Goal: Information Seeking & Learning: Learn about a topic

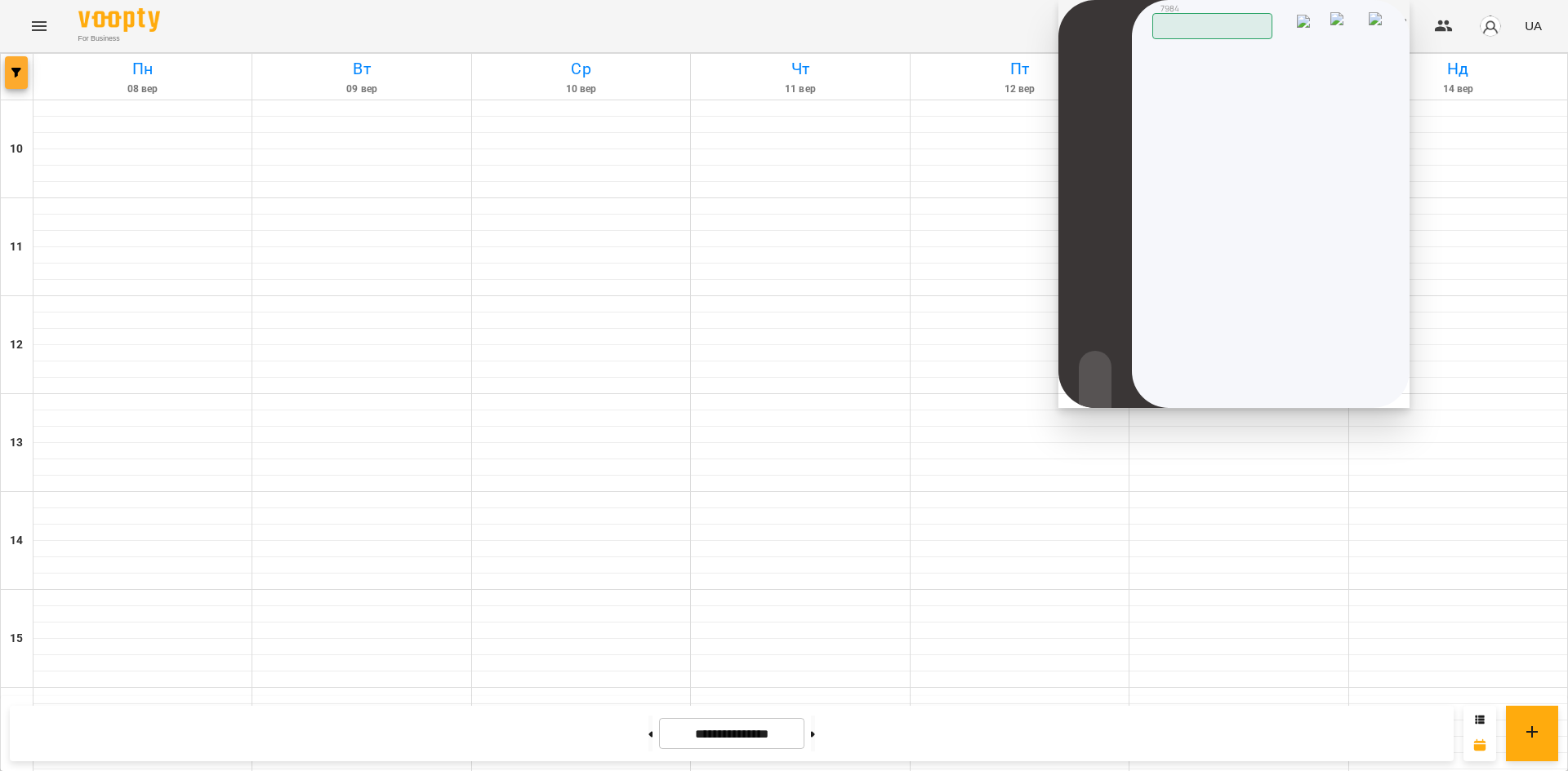
click at [33, 71] on link "[DATE]" at bounding box center [142, 77] width 218 height 46
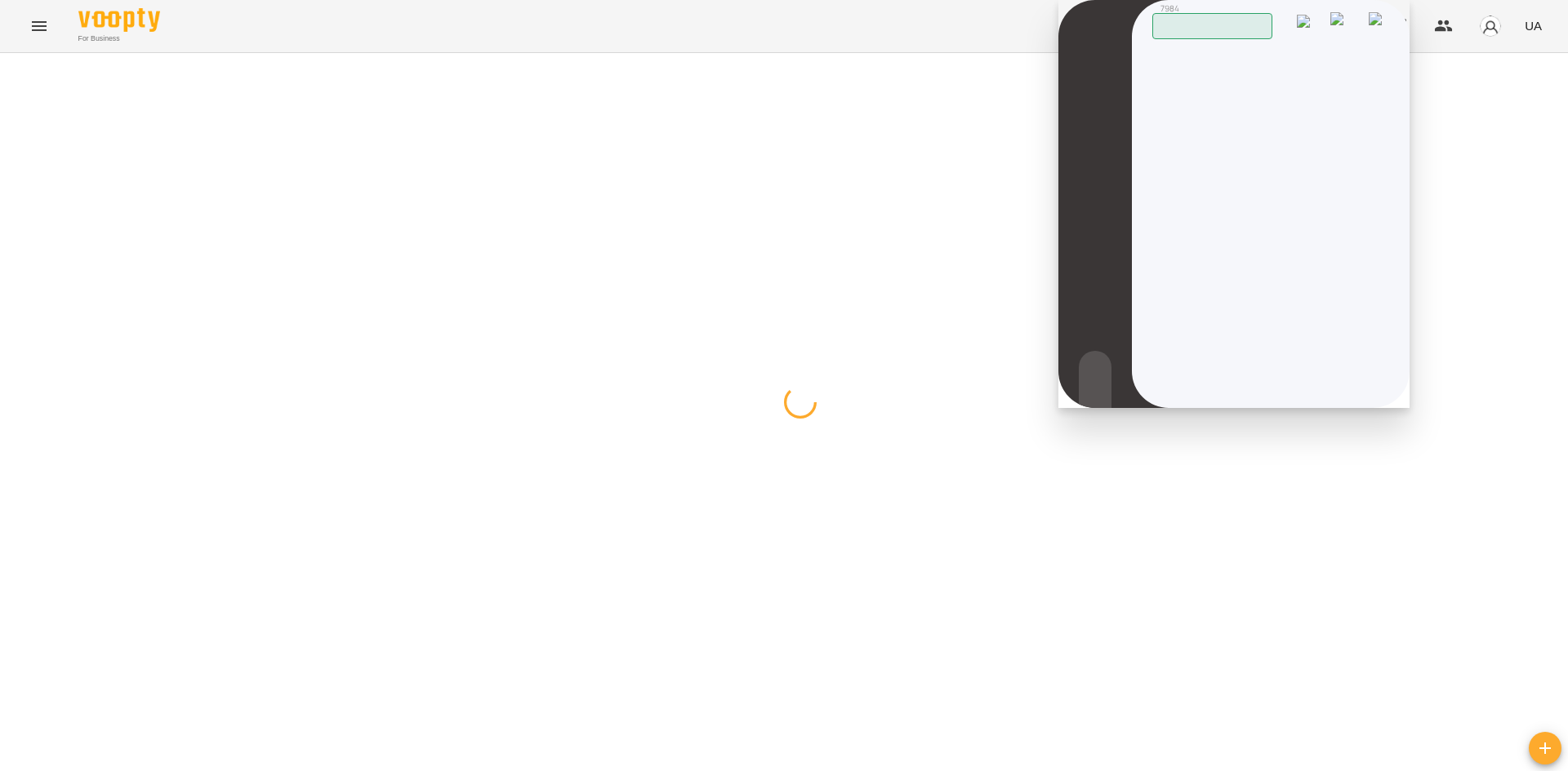
click at [11, 70] on span "button" at bounding box center [16, 73] width 23 height 10
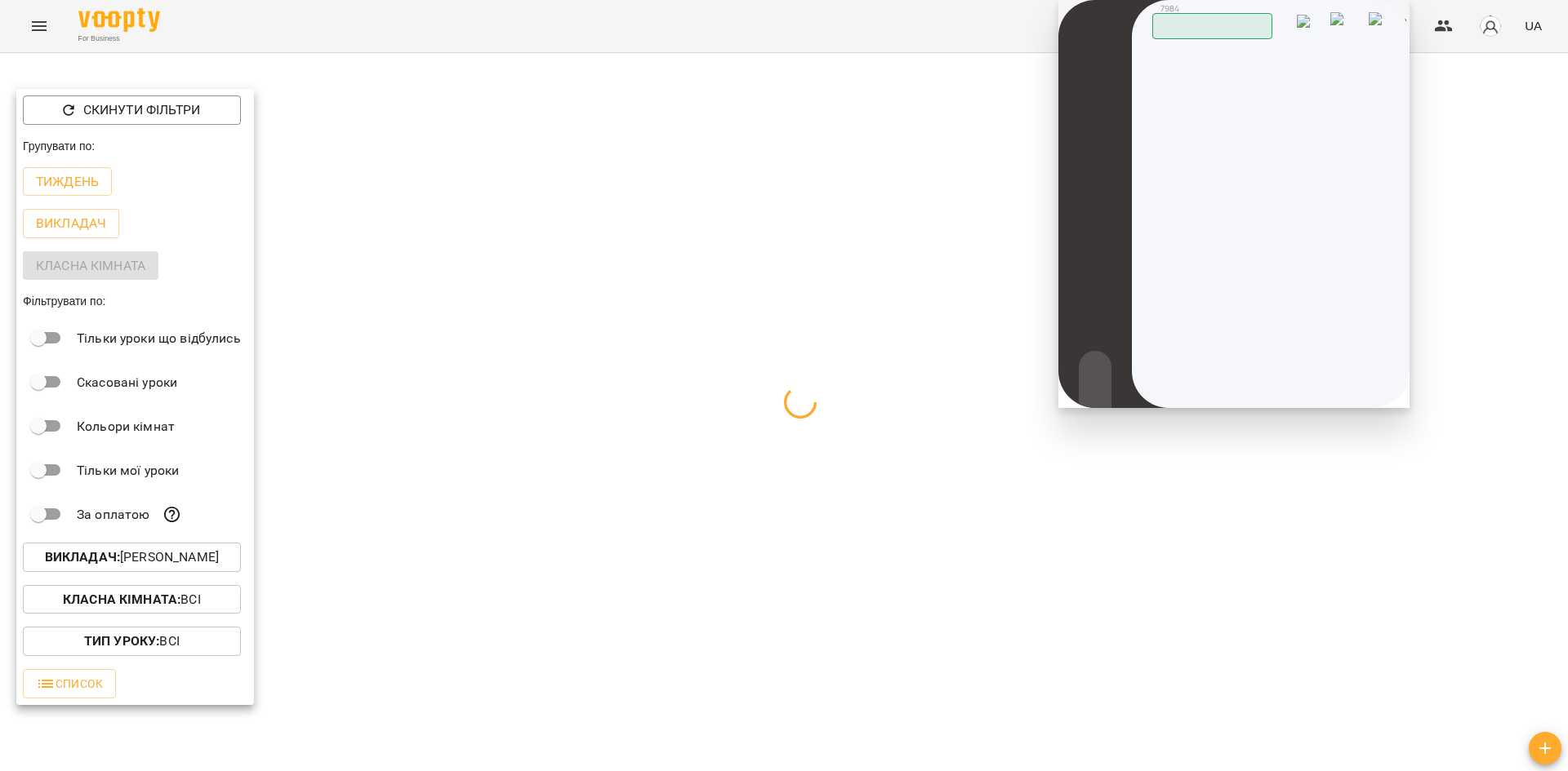
click at [207, 567] on p "Викладач : [PERSON_NAME]" at bounding box center [131, 557] width 174 height 20
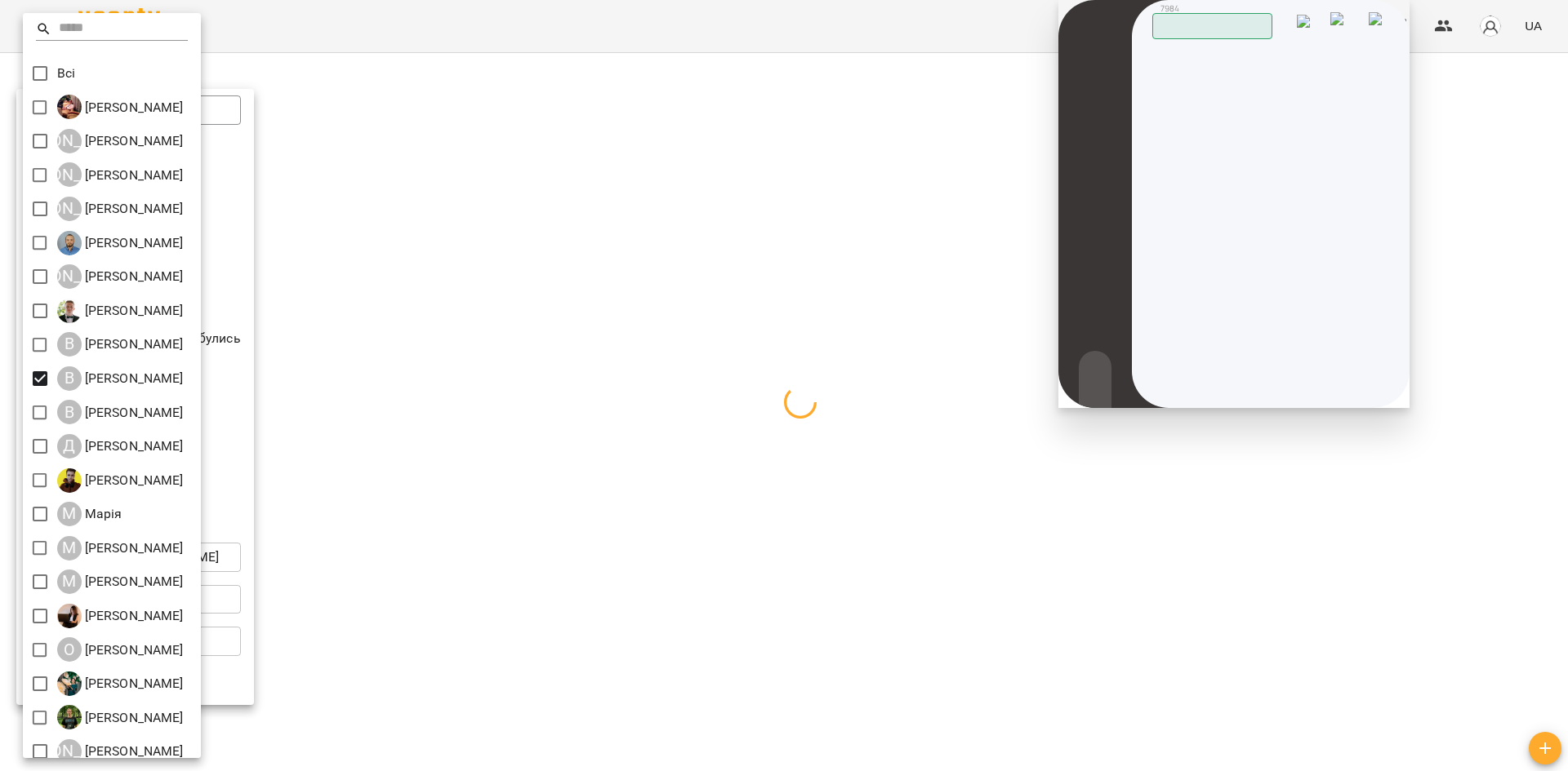
click at [1029, 710] on div at bounding box center [784, 386] width 1568 height 771
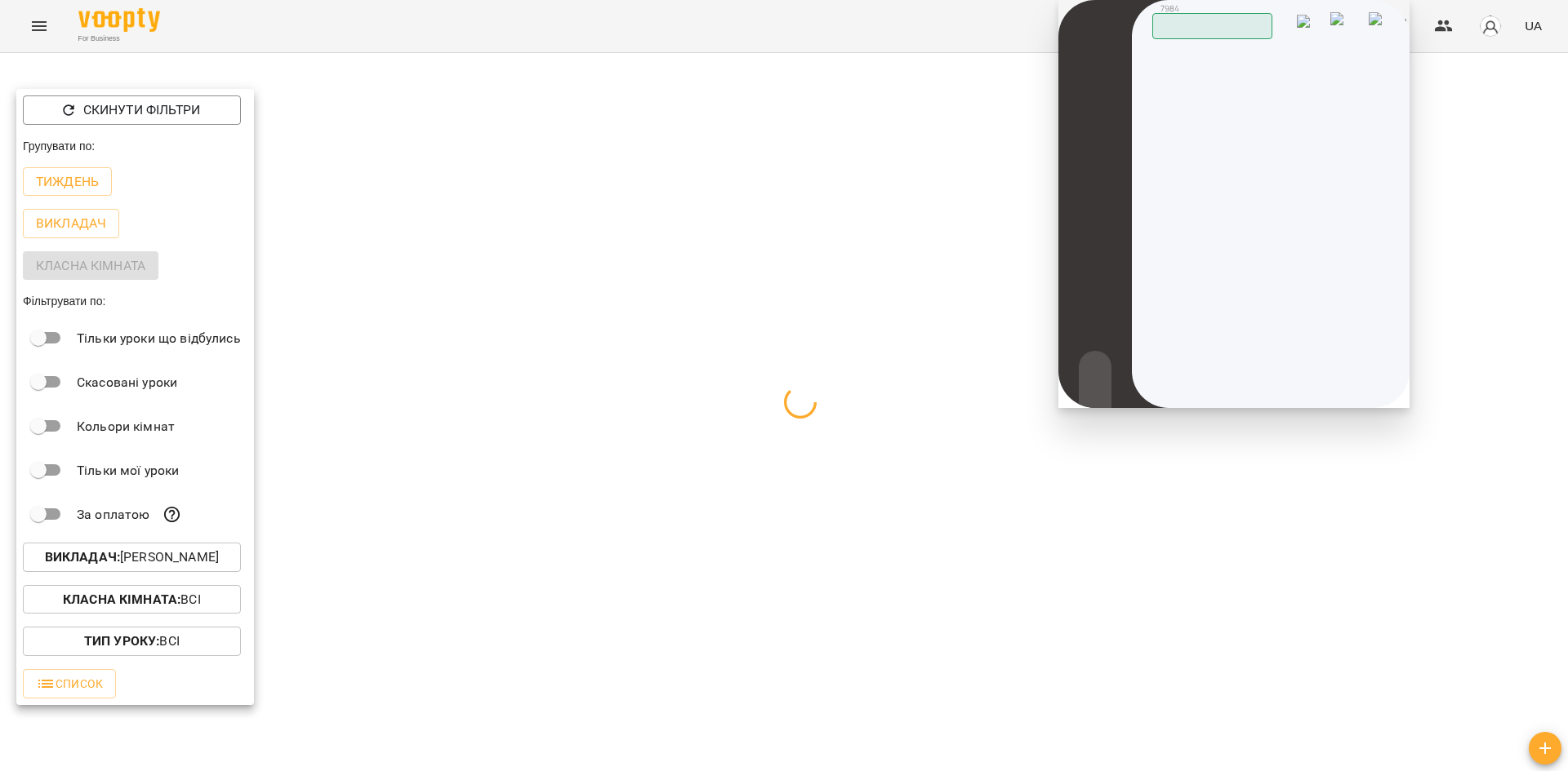
click at [766, 583] on div "Всі [PERSON_NAME] А [PERSON_NAME] А [PERSON_NAME] А [PERSON_NAME] [PERSON_NAME]…" at bounding box center [784, 386] width 1568 height 771
click at [1383, 26] on img at bounding box center [1380, 24] width 23 height 25
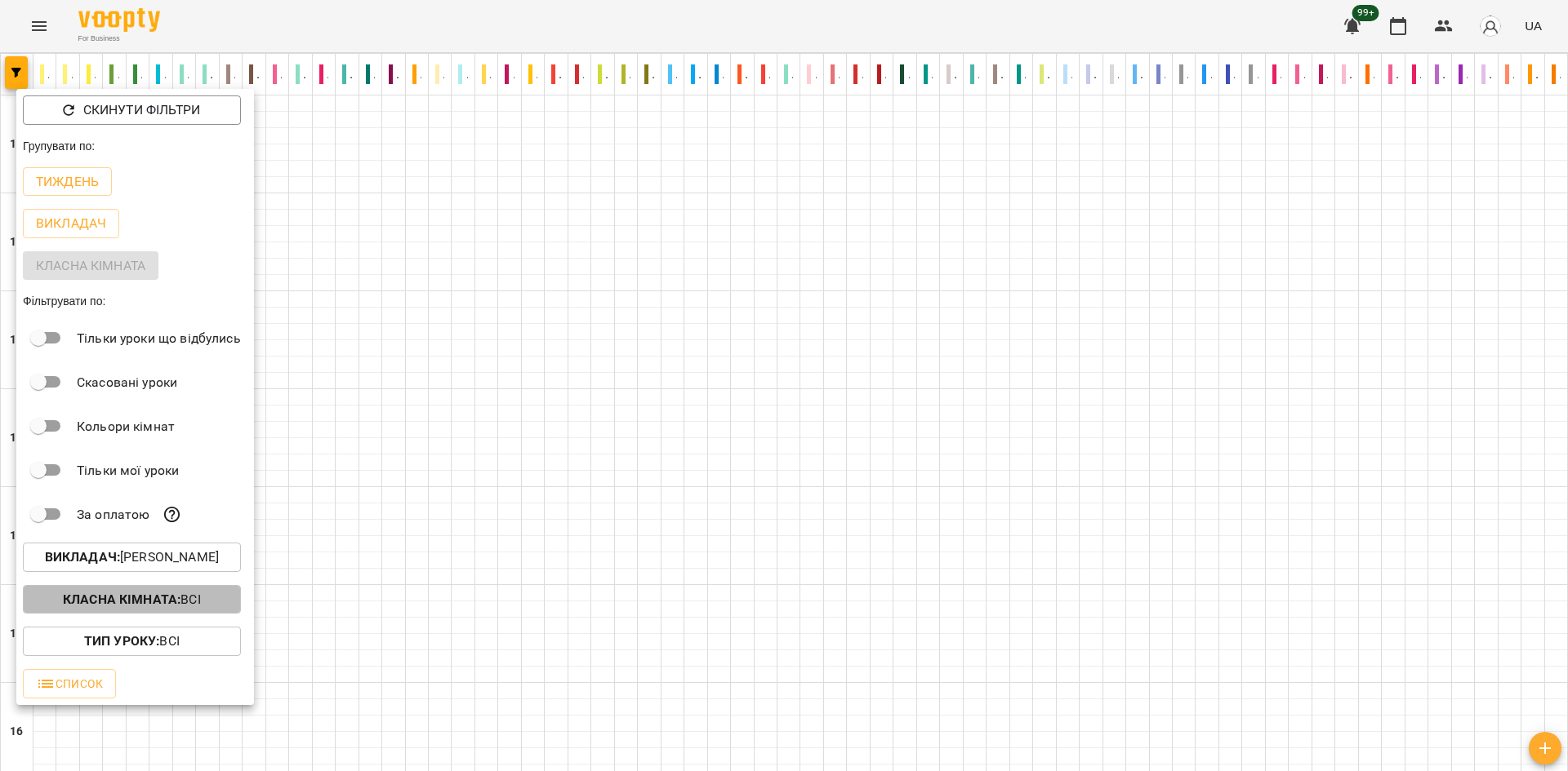
click at [200, 604] on p "Класна кімната : Всі" at bounding box center [131, 600] width 138 height 20
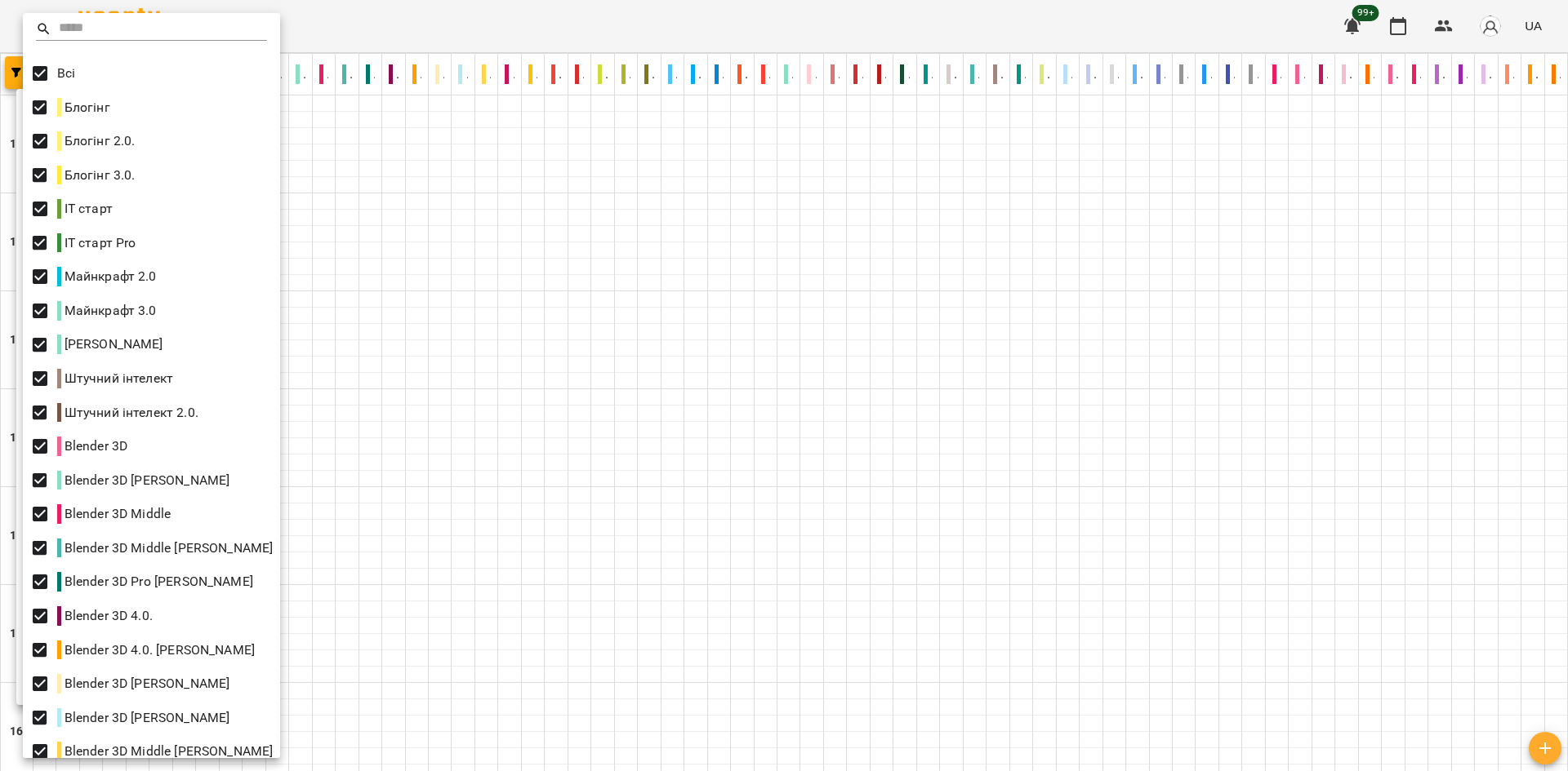
click at [427, 596] on div at bounding box center [784, 386] width 1568 height 771
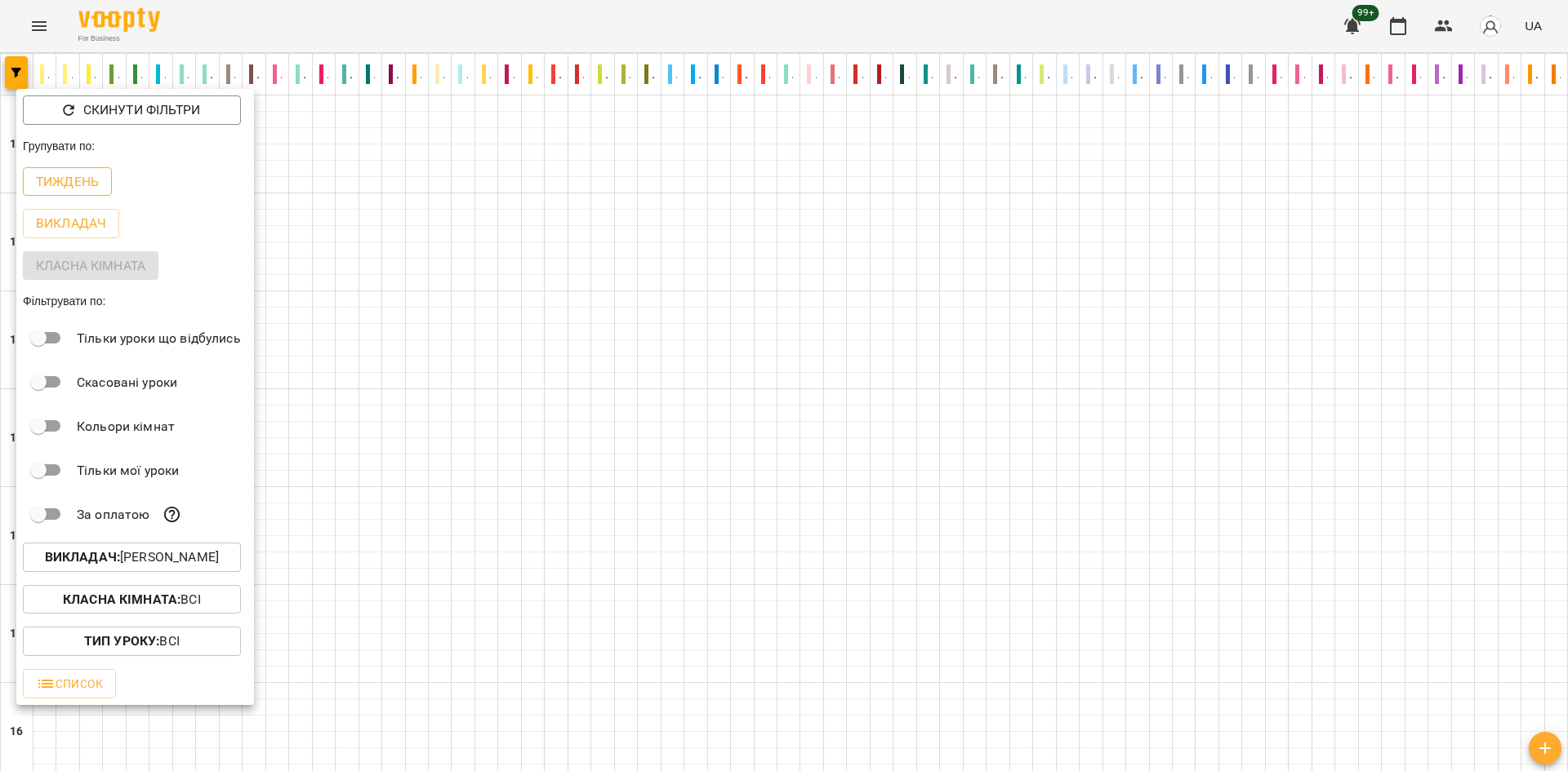
click at [62, 182] on p "Тиждень" at bounding box center [68, 182] width 63 height 20
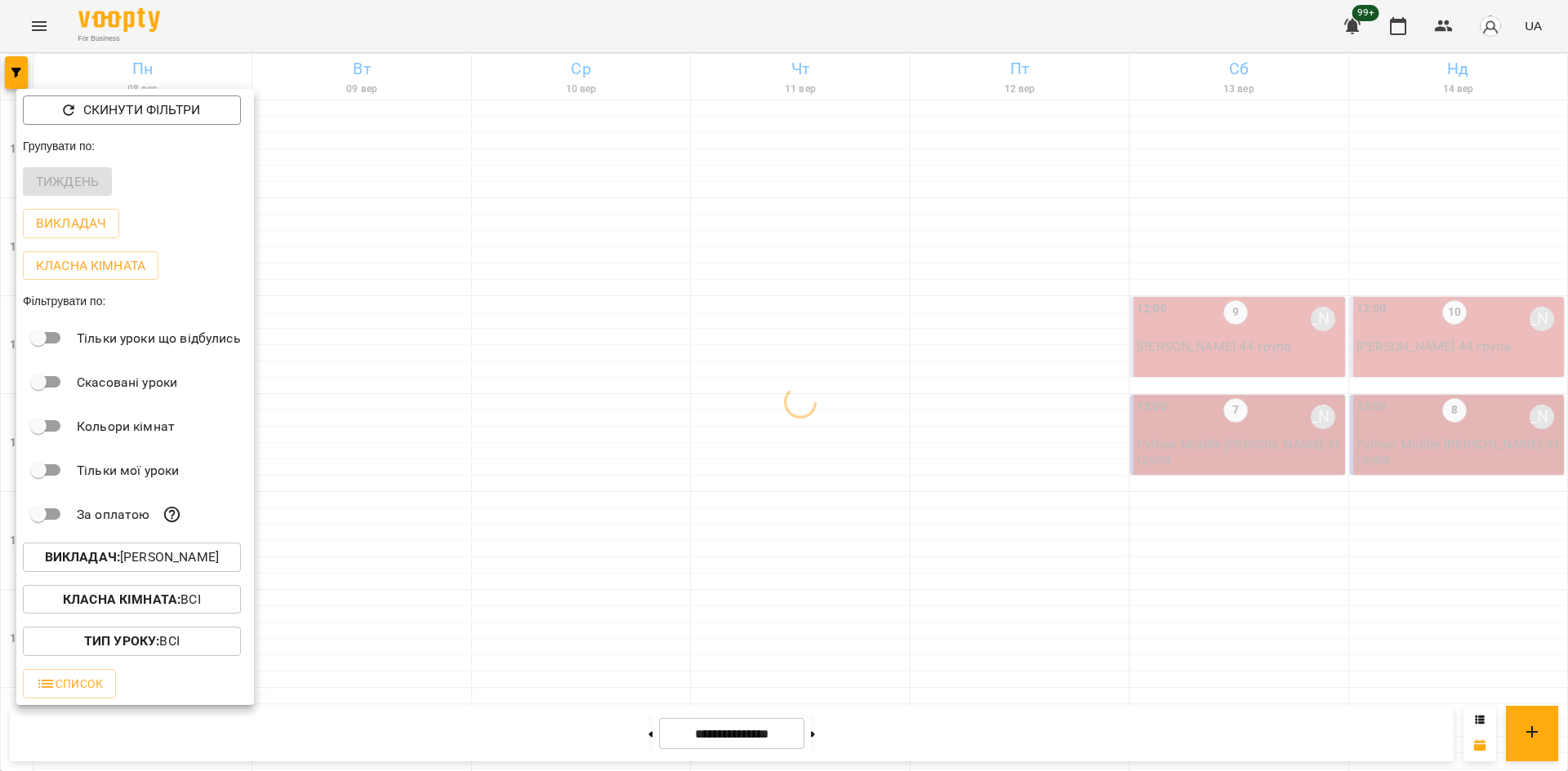
drag, startPoint x: 626, startPoint y: 471, endPoint x: 738, endPoint y: 556, distance: 140.6
click at [626, 471] on div at bounding box center [784, 386] width 1568 height 771
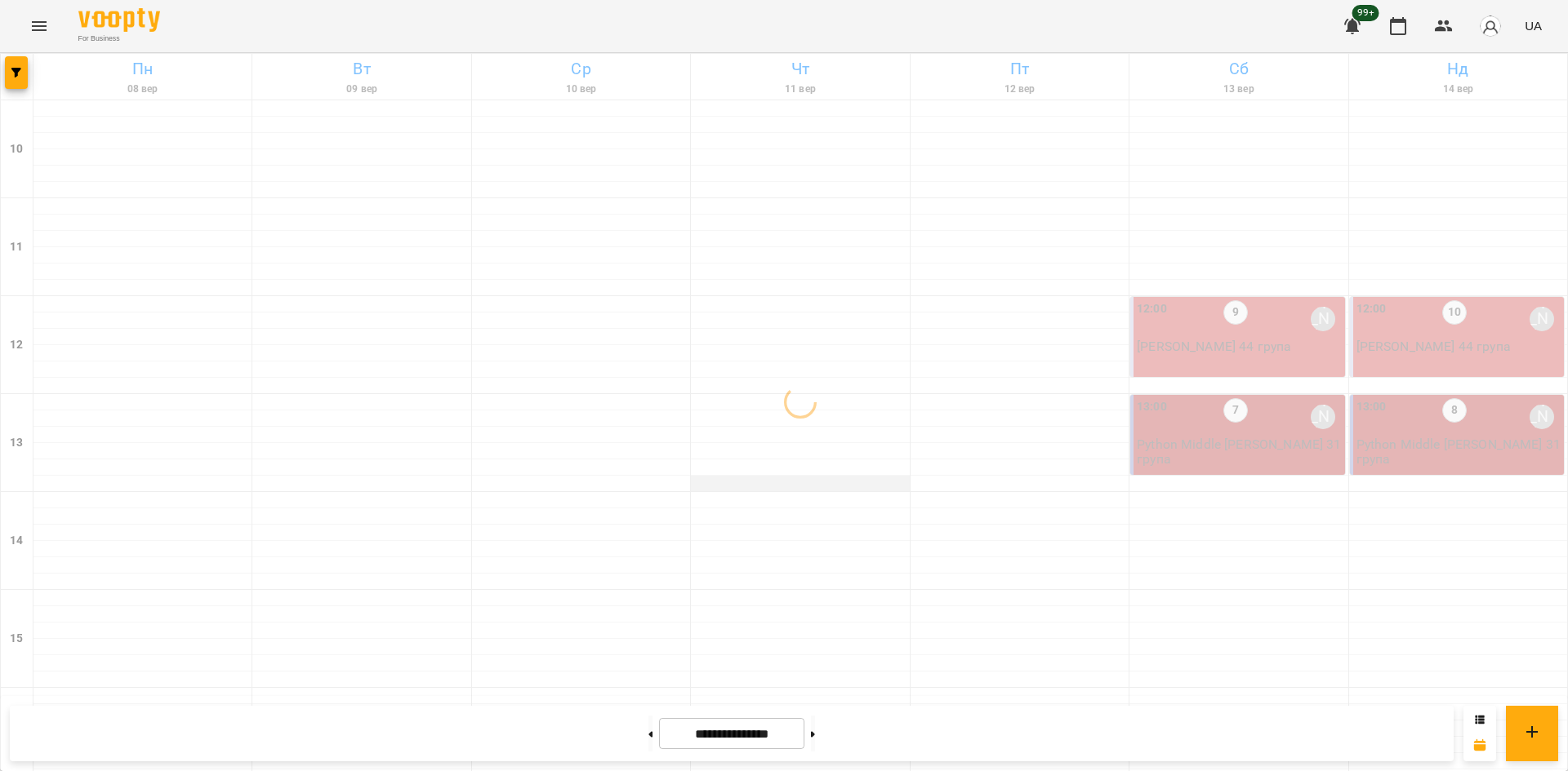
click at [841, 482] on div at bounding box center [800, 484] width 218 height 17
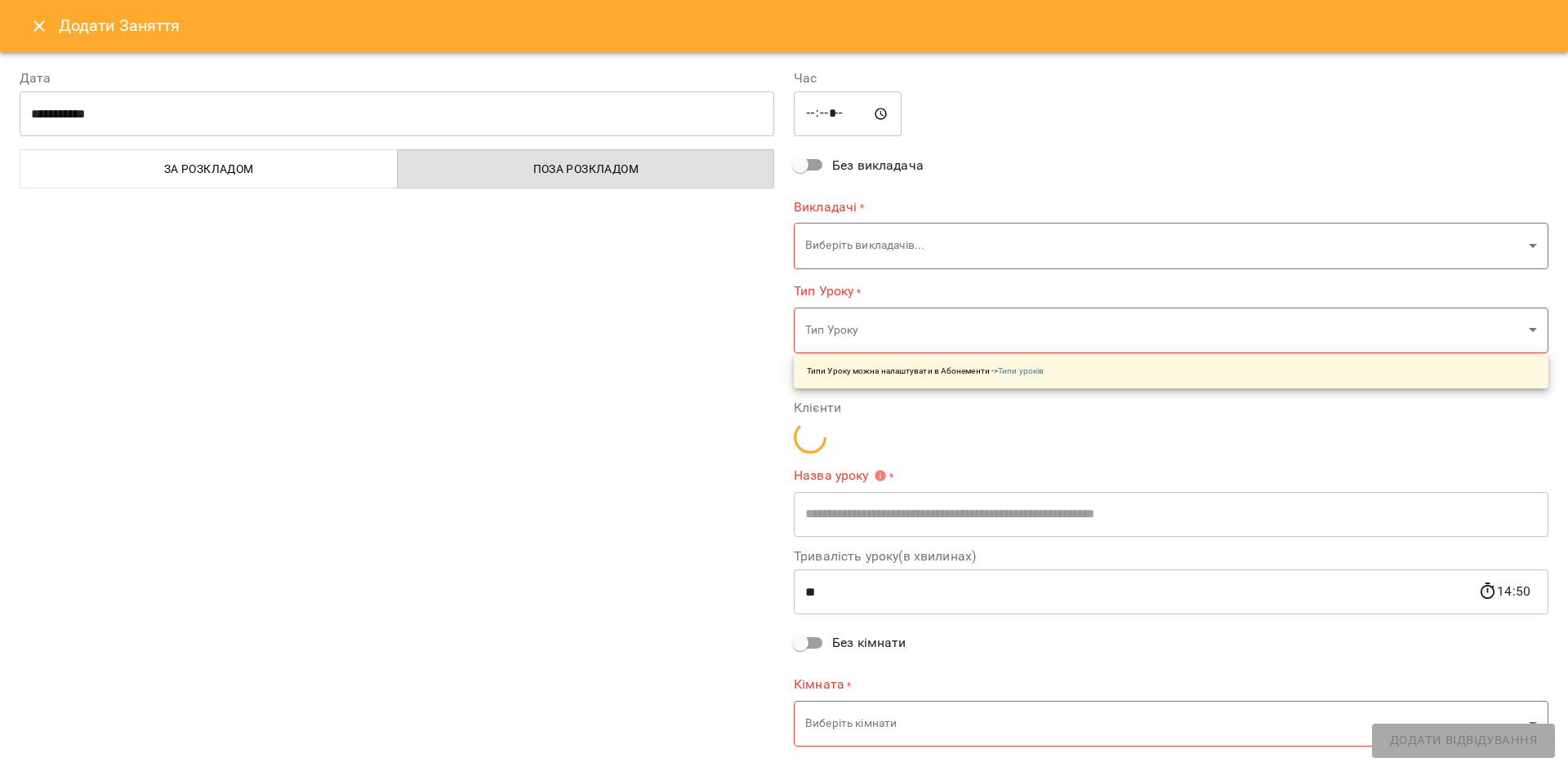
type input "**********"
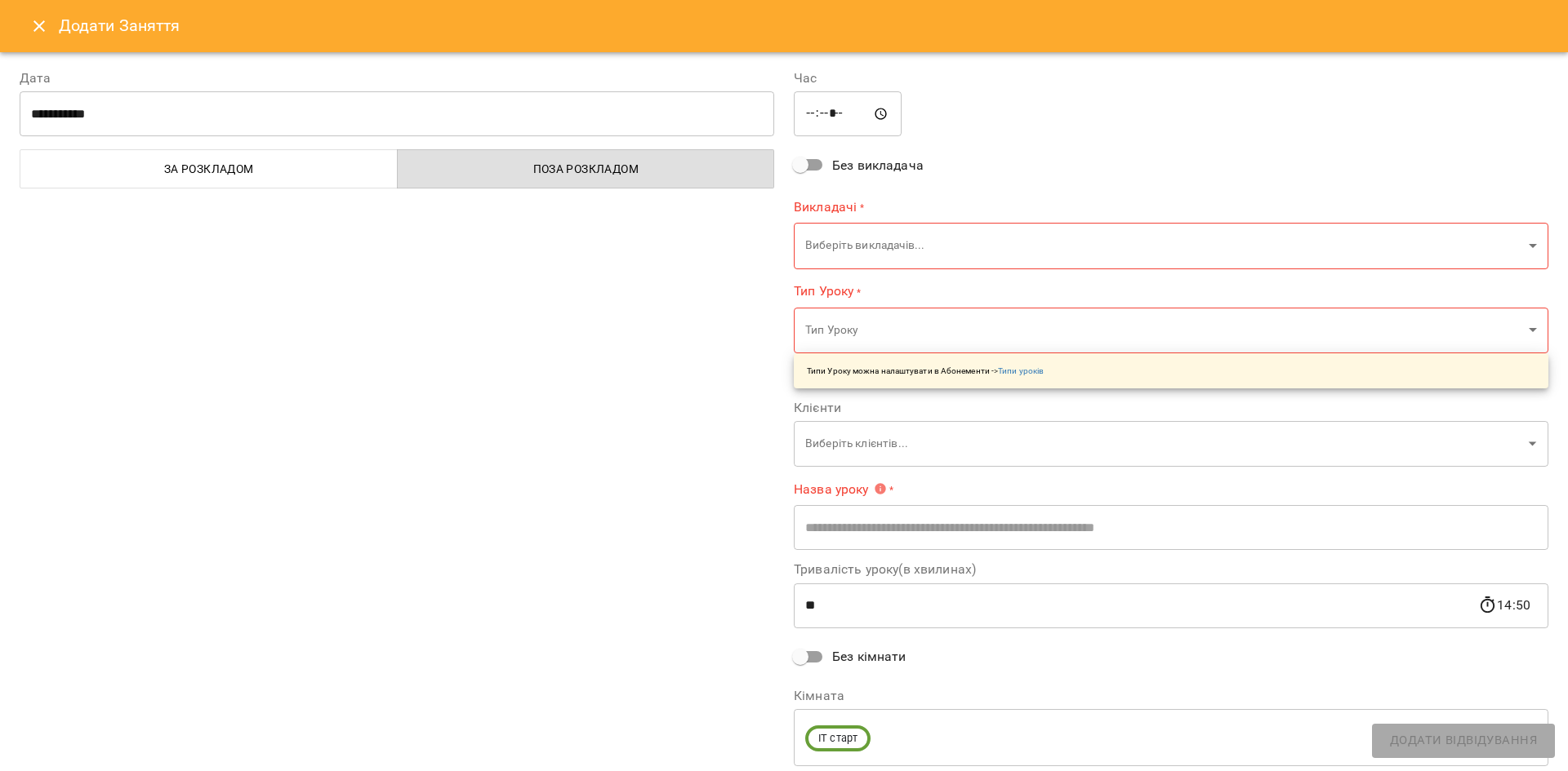
click at [46, 19] on icon "Close" at bounding box center [39, 26] width 20 height 20
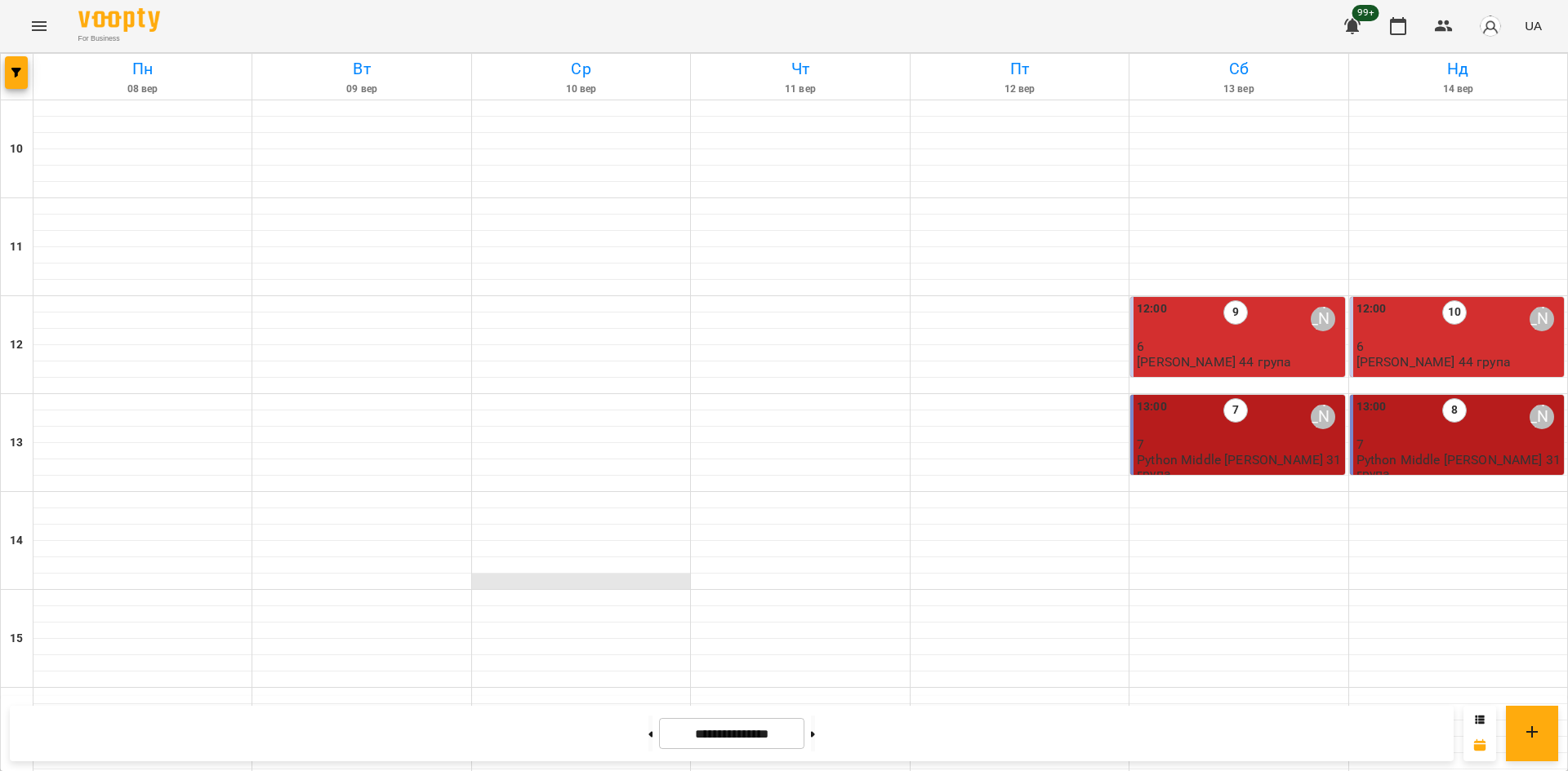
scroll to position [676, 0]
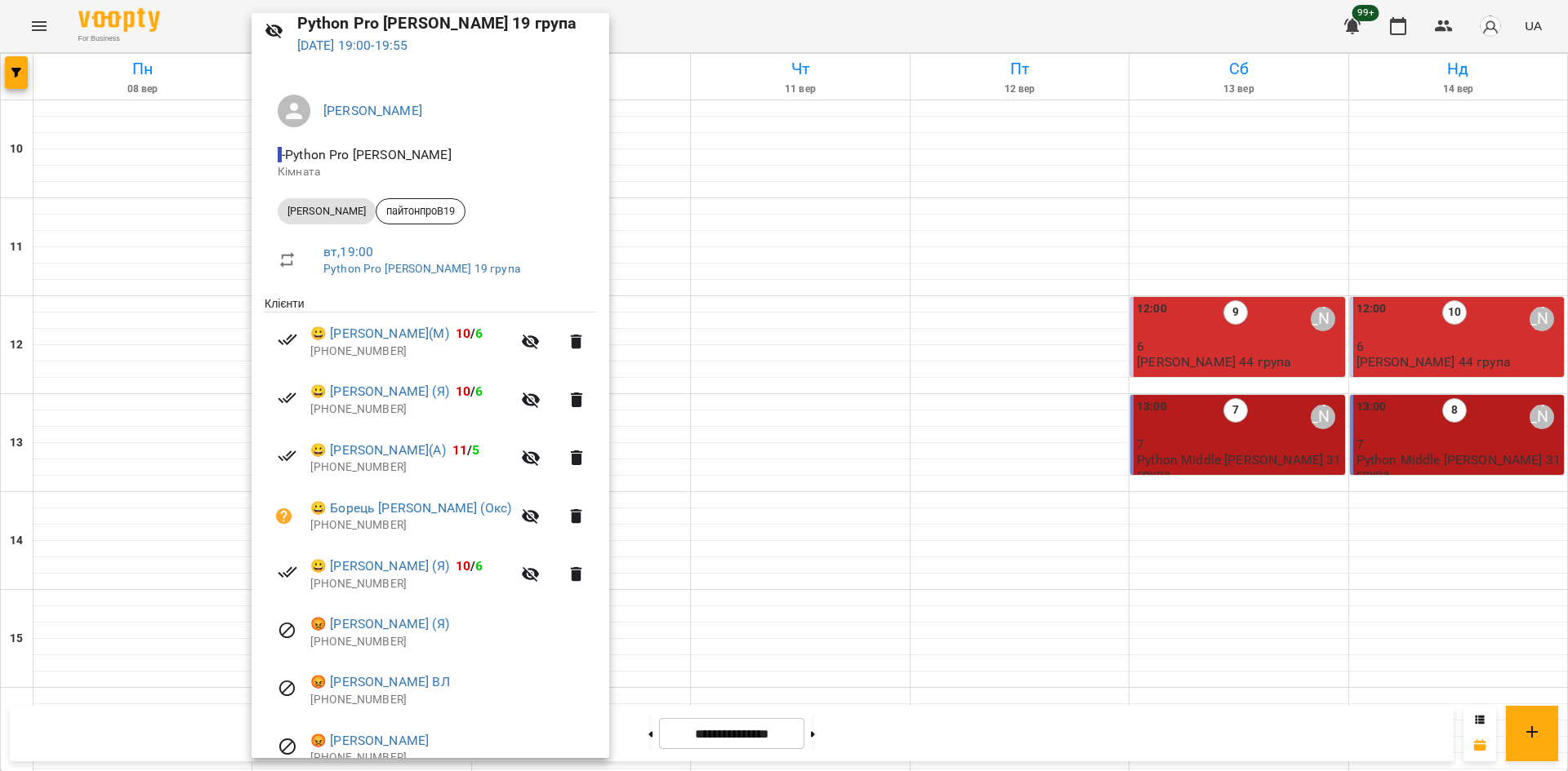
scroll to position [145, 0]
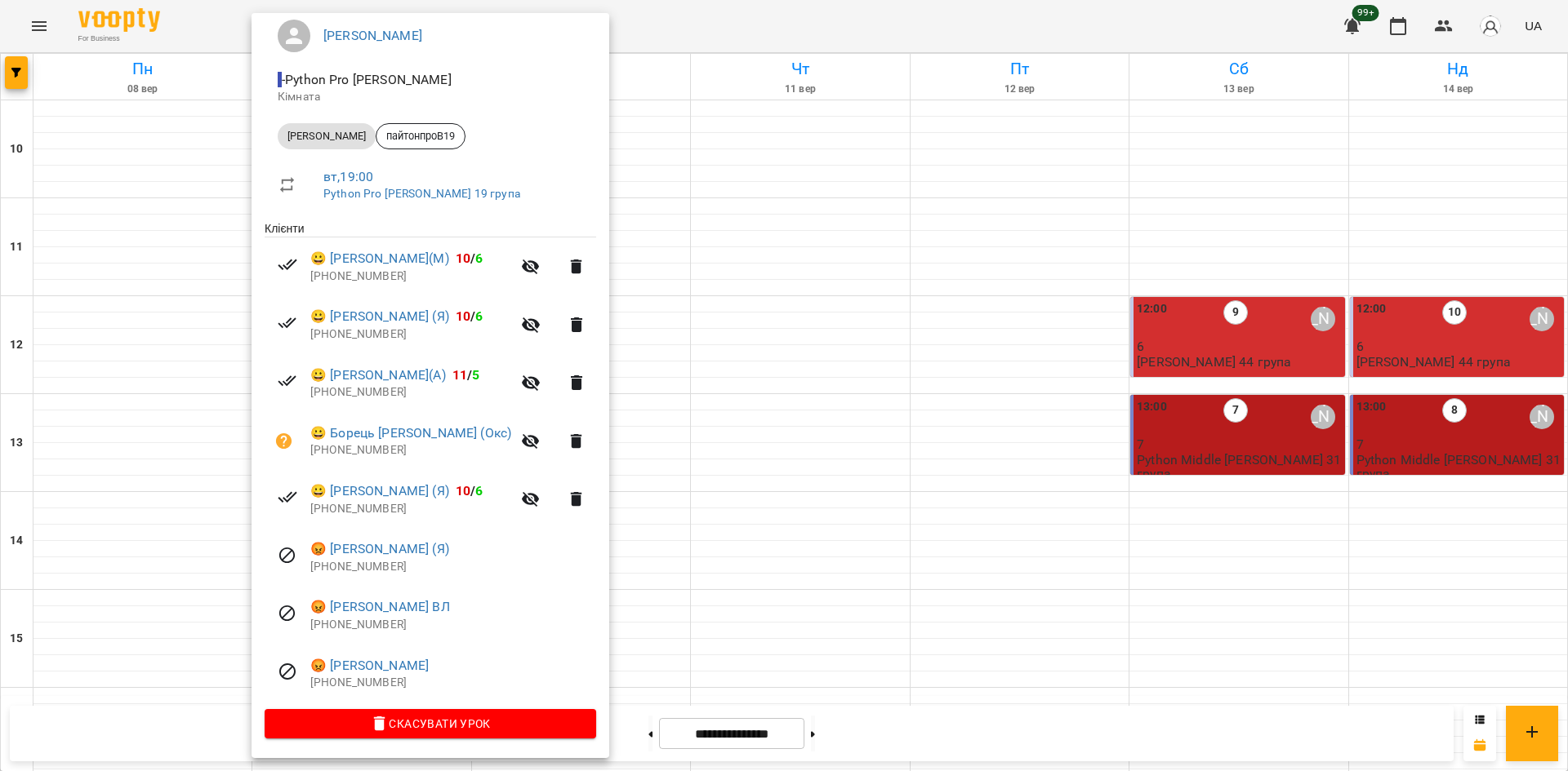
click at [725, 353] on div at bounding box center [784, 386] width 1568 height 771
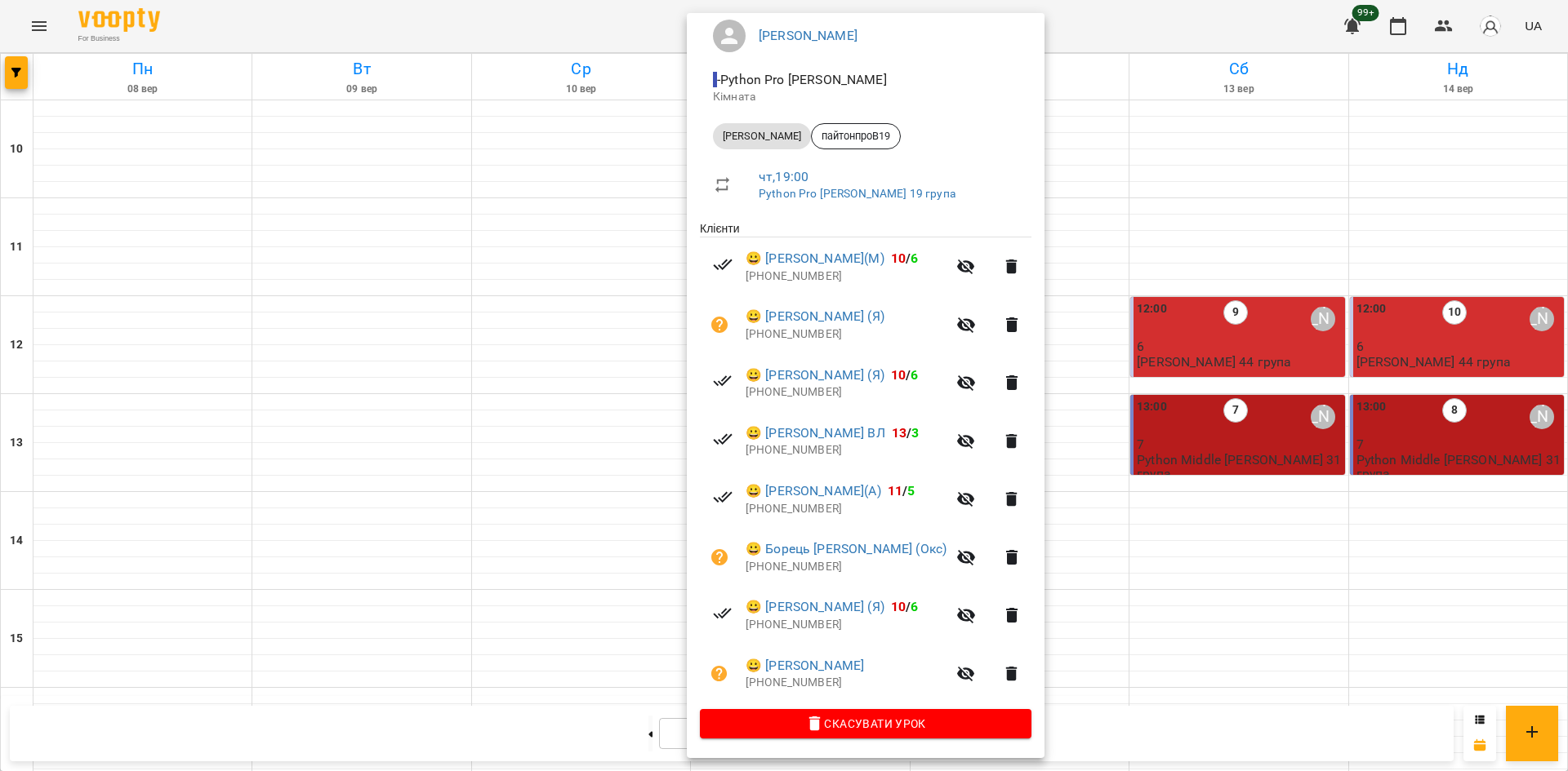
click at [671, 620] on div at bounding box center [784, 386] width 1568 height 771
